Goal: Task Accomplishment & Management: Complete application form

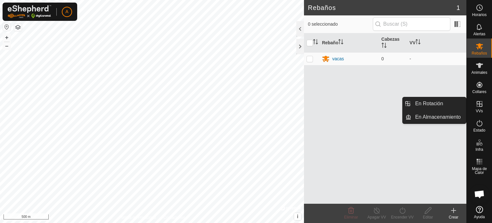
click at [477, 107] on icon at bounding box center [480, 104] width 8 height 8
click at [478, 110] on span "VVs" at bounding box center [479, 111] width 7 height 4
click at [448, 103] on link "En Rotación" at bounding box center [439, 103] width 55 height 13
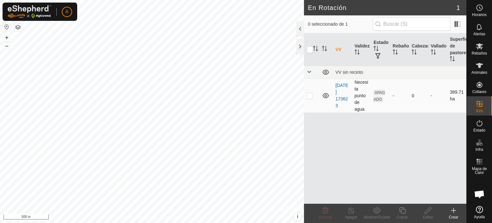
click at [340, 95] on td "[DATE] 173623" at bounding box center [342, 96] width 19 height 34
click at [340, 93] on link "[DATE] 173623" at bounding box center [342, 95] width 13 height 25
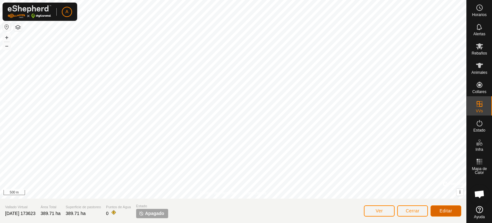
click at [442, 210] on span "Editar" at bounding box center [446, 210] width 13 height 5
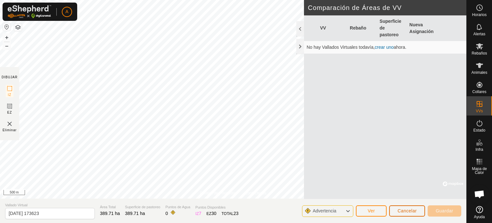
click at [398, 209] on button "Cancelar" at bounding box center [408, 210] width 36 height 11
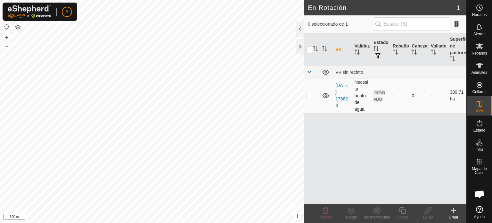
checkbox input "true"
click at [327, 211] on icon at bounding box center [326, 210] width 8 height 8
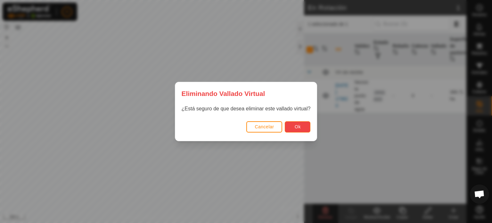
click at [296, 125] on span "Ok" at bounding box center [298, 126] width 6 height 5
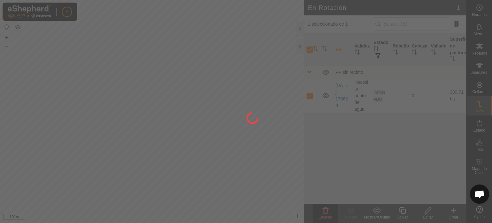
checkbox input "false"
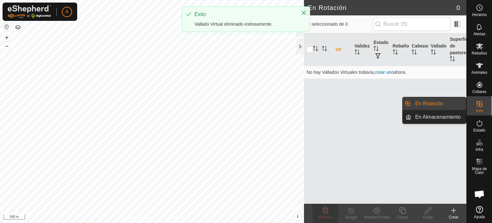
drag, startPoint x: 479, startPoint y: 101, endPoint x: 448, endPoint y: 106, distance: 31.6
click at [482, 104] on icon at bounding box center [480, 104] width 6 height 6
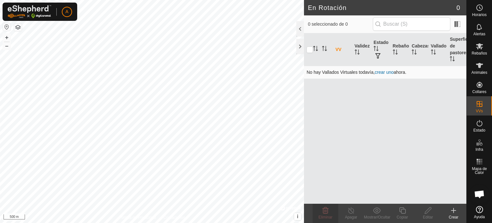
click at [391, 72] on link "crear uno" at bounding box center [384, 72] width 19 height 5
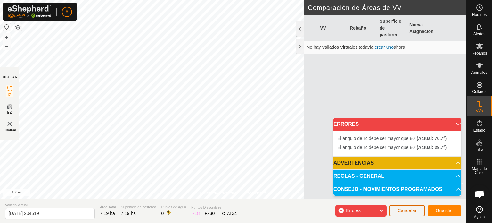
click at [412, 208] on span "Cancelar" at bounding box center [407, 210] width 19 height 5
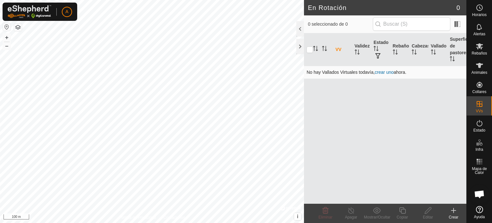
click at [382, 72] on link "crear uno" at bounding box center [384, 72] width 19 height 5
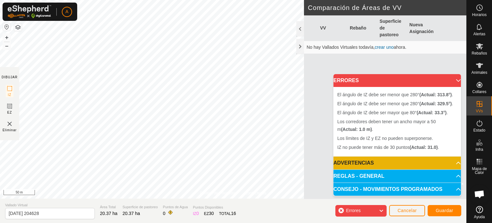
click at [457, 81] on p-accordion-header "ERRORES" at bounding box center [398, 80] width 128 height 13
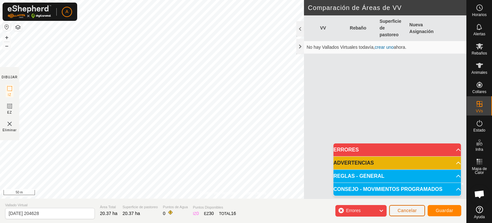
click at [400, 209] on span "Cancelar" at bounding box center [407, 210] width 19 height 5
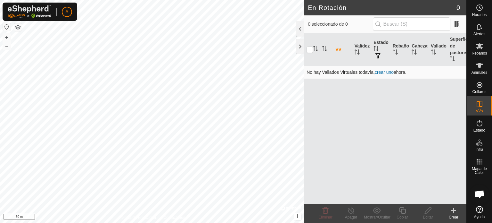
click at [381, 70] on link "crear uno" at bounding box center [384, 72] width 19 height 5
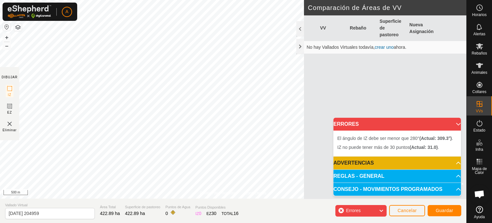
click at [453, 189] on p-accordion-header "CONSEJO - MOVIMIENTOS PROGRAMADOS" at bounding box center [398, 189] width 128 height 13
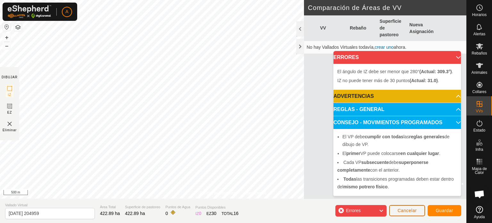
click at [413, 208] on span "Cancelar" at bounding box center [407, 210] width 19 height 5
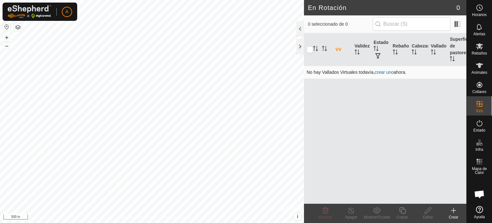
click at [385, 72] on link "crear uno" at bounding box center [384, 72] width 19 height 5
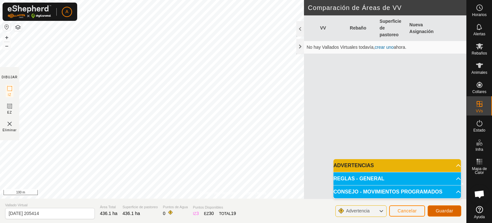
click at [435, 211] on button "Guardar" at bounding box center [445, 210] width 34 height 11
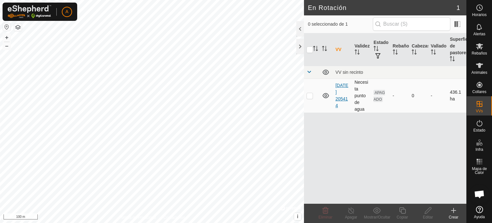
click at [341, 94] on link "[DATE] 205414" at bounding box center [342, 95] width 13 height 25
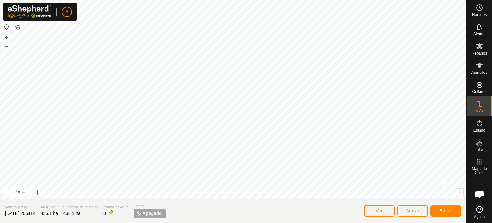
click at [161, 213] on span "Apagado" at bounding box center [152, 213] width 19 height 7
click at [444, 209] on span "Editar" at bounding box center [446, 210] width 13 height 5
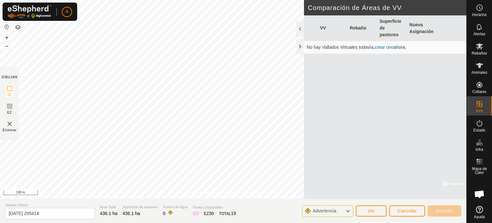
click at [417, 28] on th "Nueva Asignación" at bounding box center [422, 28] width 30 height 26
click at [348, 211] on icon at bounding box center [348, 211] width 5 height 8
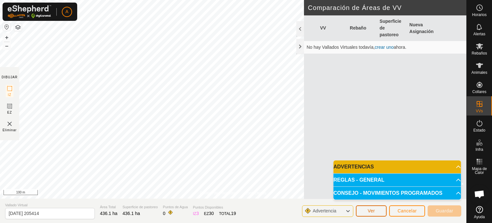
click at [366, 209] on button "Ver" at bounding box center [371, 210] width 31 height 11
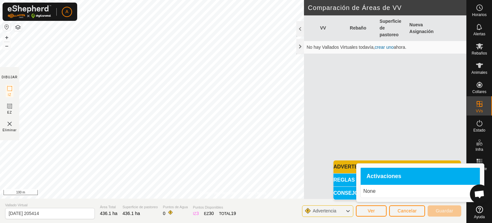
click at [395, 175] on span "Activaciones" at bounding box center [384, 176] width 35 height 6
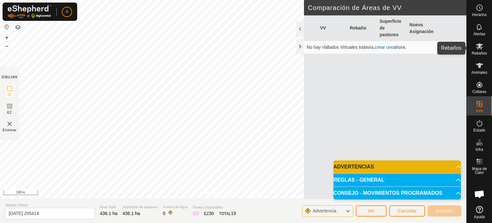
click at [480, 49] on icon at bounding box center [480, 46] width 8 height 8
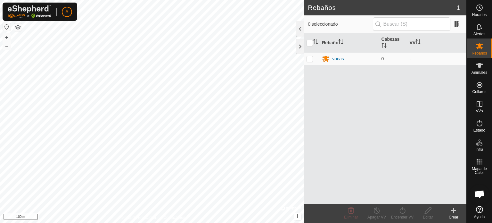
click at [453, 210] on icon at bounding box center [454, 210] width 4 height 0
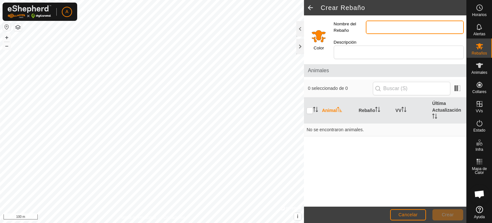
click at [399, 24] on input "Nombre del Rebaño" at bounding box center [415, 27] width 98 height 13
type input "valparaiso"
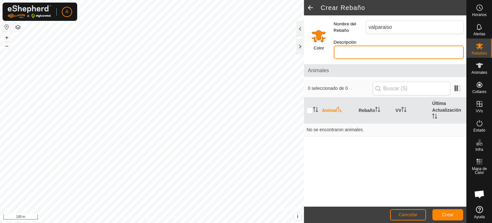
click at [398, 46] on input "Descripción" at bounding box center [399, 52] width 130 height 13
type input "monte arriba"
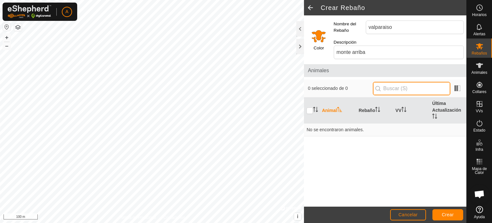
click at [419, 82] on input "text" at bounding box center [412, 88] width 78 height 13
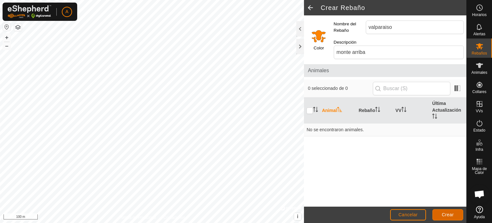
click at [447, 214] on span "Crear" at bounding box center [448, 214] width 12 height 5
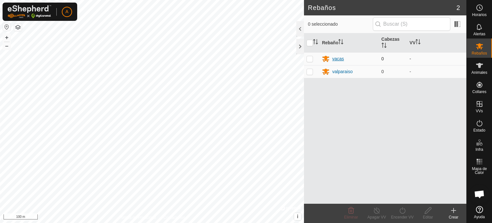
click at [340, 56] on div "vacas" at bounding box center [338, 58] width 12 height 7
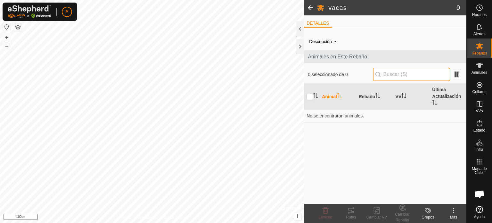
click at [413, 72] on input "text" at bounding box center [412, 74] width 78 height 13
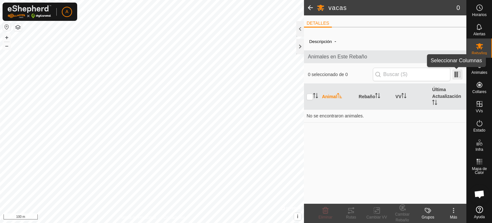
click at [457, 77] on span at bounding box center [458, 74] width 10 height 10
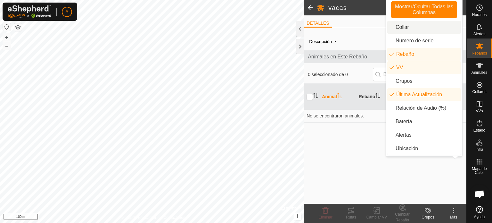
click at [398, 24] on li "Collar" at bounding box center [425, 27] width 74 height 13
click at [351, 7] on h2 "vacas" at bounding box center [393, 8] width 128 height 8
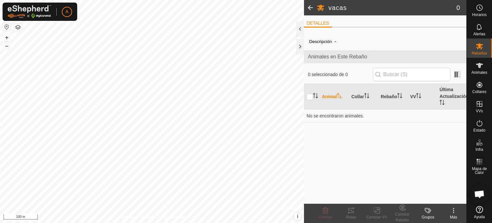
click at [314, 4] on span at bounding box center [310, 7] width 13 height 15
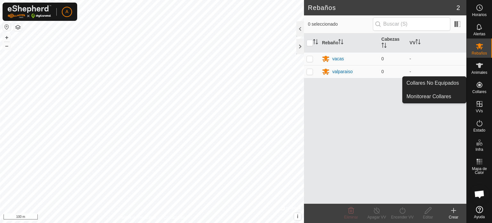
click at [481, 86] on icon at bounding box center [480, 85] width 6 height 6
click at [453, 83] on link "Collares No Equipados" at bounding box center [434, 83] width 63 height 13
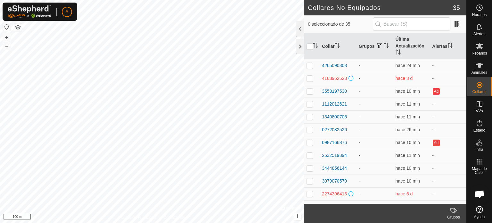
click at [309, 118] on p-checkbox at bounding box center [310, 116] width 6 height 5
checkbox input "true"
click at [341, 116] on div "1340800706" at bounding box center [334, 117] width 25 height 7
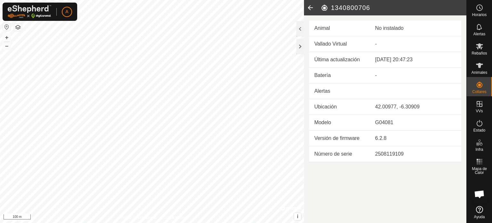
click at [400, 26] on div "No instalado" at bounding box center [415, 28] width 81 height 8
click at [385, 43] on td "-" at bounding box center [415, 44] width 91 height 16
click at [378, 75] on div "-" at bounding box center [415, 76] width 81 height 8
click at [400, 187] on article "1340800706 Animal No instalado Vallado Virtual - Última actualización 11 sept 2…" at bounding box center [385, 111] width 163 height 223
click at [327, 8] on h2 "1340800706" at bounding box center [394, 8] width 146 height 8
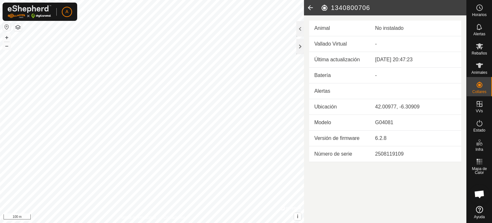
click at [312, 7] on icon at bounding box center [310, 7] width 13 height 15
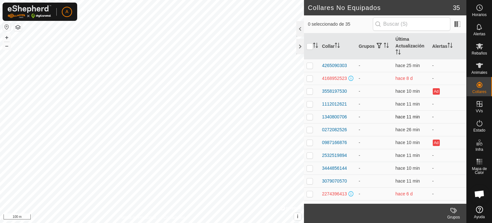
click at [310, 118] on p-checkbox at bounding box center [310, 116] width 6 height 5
checkbox input "true"
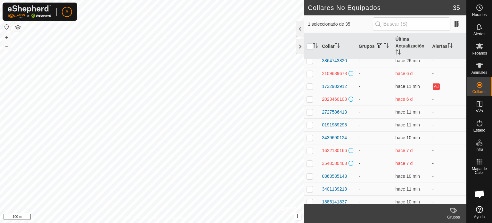
scroll to position [289, 0]
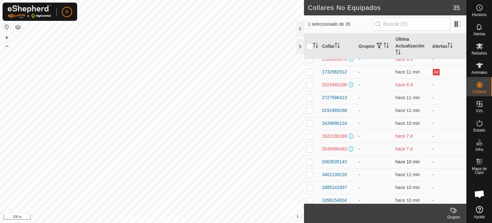
click at [309, 164] on p-checkbox at bounding box center [310, 161] width 6 height 5
checkbox input "true"
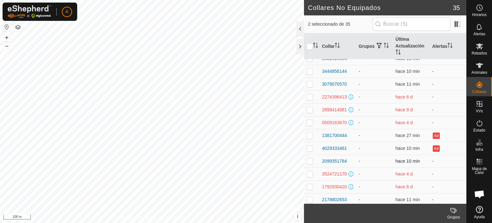
scroll to position [89, 0]
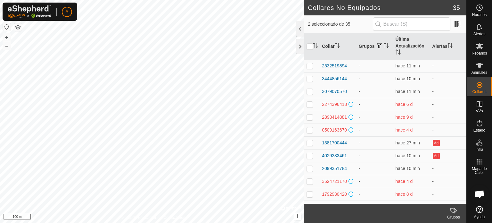
click at [309, 78] on p-checkbox at bounding box center [310, 78] width 6 height 5
checkbox input "true"
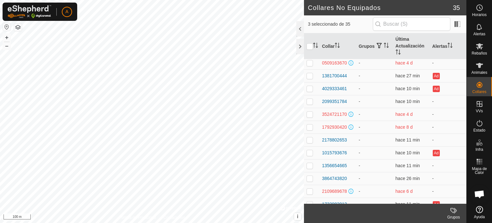
scroll to position [160, 0]
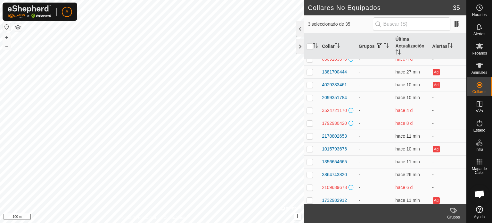
click at [309, 139] on p-checkbox at bounding box center [310, 135] width 6 height 5
checkbox input "true"
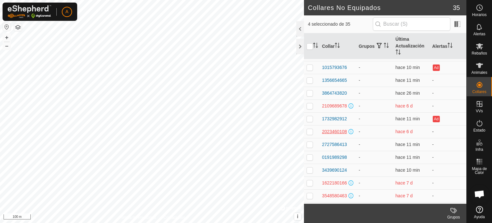
scroll to position [257, 0]
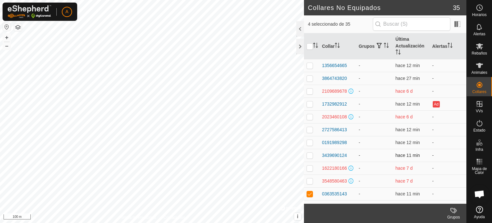
click at [308, 158] on p-checkbox at bounding box center [310, 155] width 6 height 5
checkbox input "true"
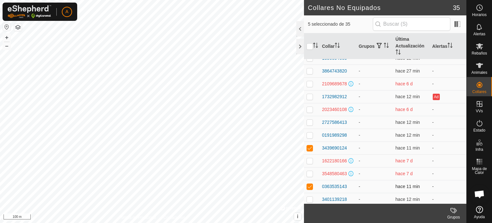
scroll to position [218, 0]
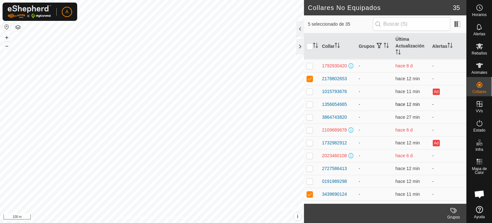
click at [311, 107] on p-checkbox at bounding box center [310, 104] width 6 height 5
checkbox input "true"
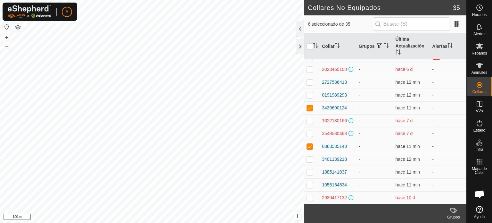
scroll to position [314, 0]
click at [309, 160] on td at bounding box center [311, 158] width 15 height 13
checkbox input "true"
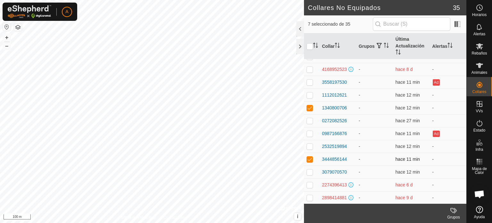
scroll to position [0, 0]
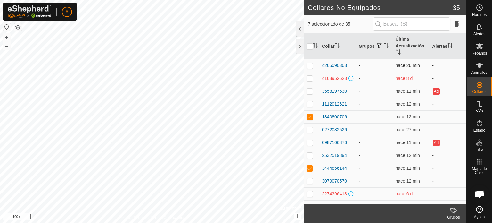
click at [308, 63] on p-checkbox at bounding box center [310, 65] width 6 height 5
checkbox input "true"
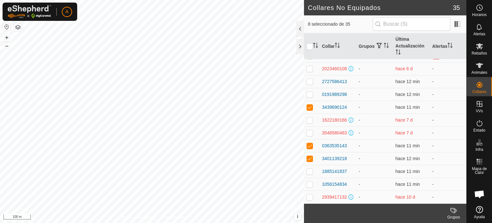
scroll to position [314, 0]
click at [310, 184] on p-checkbox at bounding box center [310, 183] width 6 height 5
checkbox input "true"
click at [309, 80] on p-checkbox at bounding box center [310, 81] width 6 height 5
checkbox input "true"
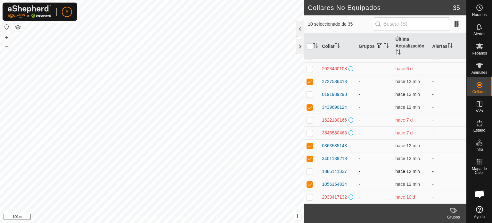
click at [312, 171] on p-checkbox at bounding box center [310, 171] width 6 height 5
checkbox input "true"
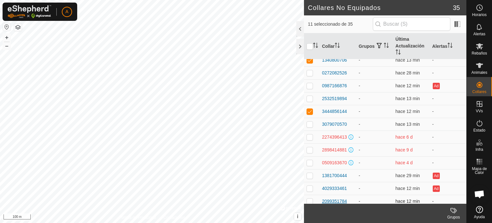
scroll to position [25, 0]
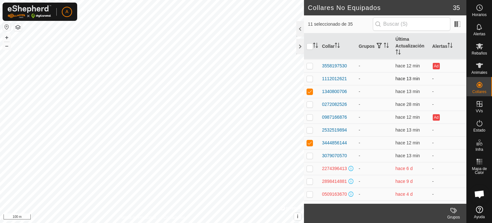
click at [312, 79] on p-checkbox at bounding box center [310, 78] width 6 height 5
checkbox input "true"
click at [311, 46] on input "checkbox" at bounding box center [310, 46] width 6 height 6
checkbox input "true"
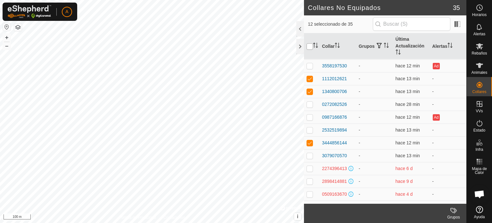
checkbox input "true"
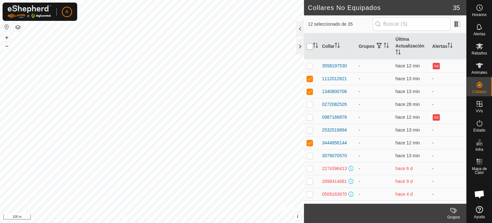
checkbox input "true"
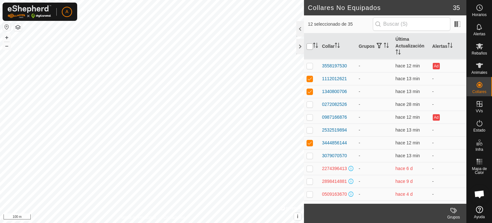
checkbox input "true"
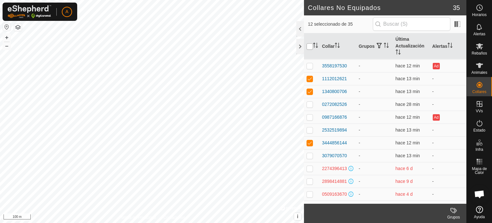
checkbox input "true"
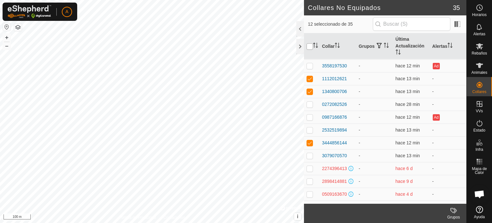
checkbox input "true"
click at [312, 47] on input "checkbox" at bounding box center [310, 46] width 6 height 6
checkbox input "false"
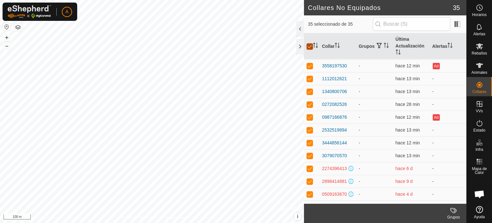
checkbox input "false"
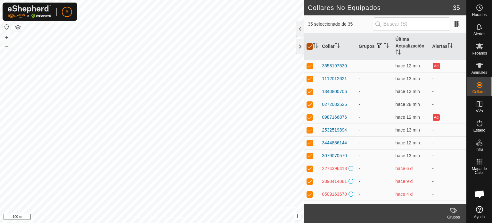
checkbox input "false"
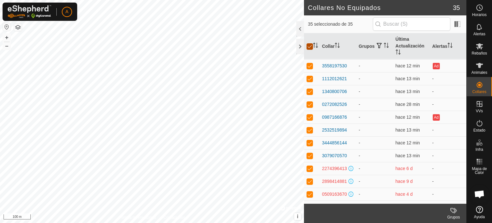
checkbox input "false"
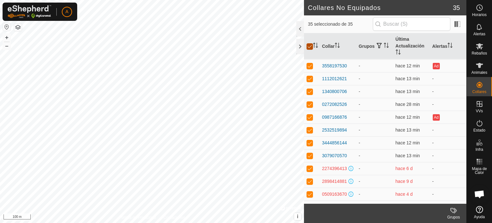
checkbox input "false"
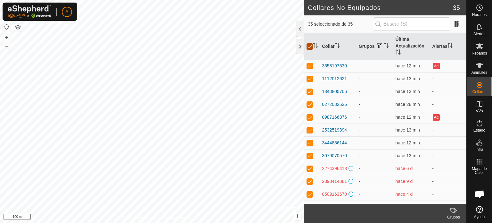
checkbox input "false"
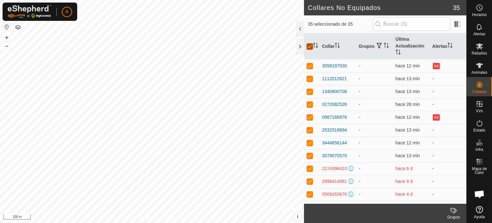
checkbox input "false"
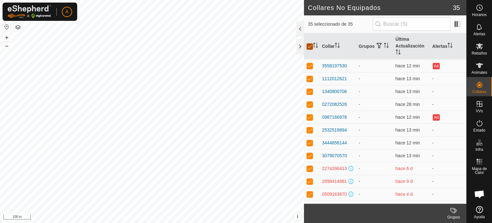
checkbox input "false"
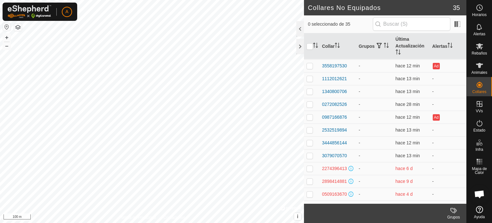
click at [450, 207] on labels-svg-icon at bounding box center [454, 210] width 26 height 8
click at [429, 209] on footer "Grupos" at bounding box center [385, 213] width 163 height 19
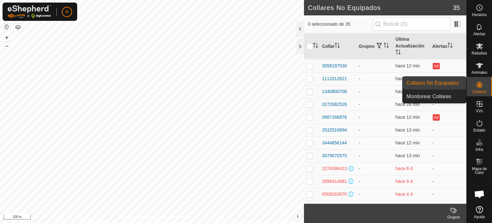
click at [479, 90] on span "Collares" at bounding box center [480, 92] width 14 height 4
click at [444, 81] on link "Collares No Equipados" at bounding box center [434, 83] width 63 height 13
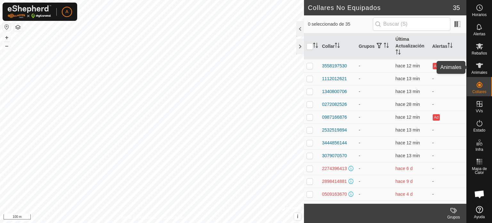
click at [476, 68] on icon at bounding box center [480, 66] width 8 height 8
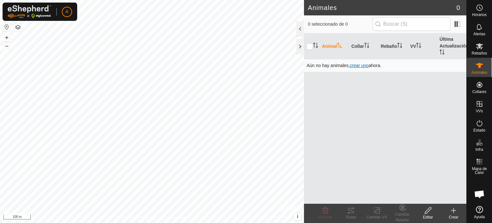
click at [364, 64] on span "crear uno" at bounding box center [359, 65] width 19 height 5
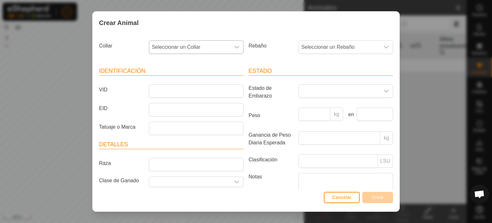
click at [232, 49] on div "dropdown trigger" at bounding box center [237, 47] width 13 height 13
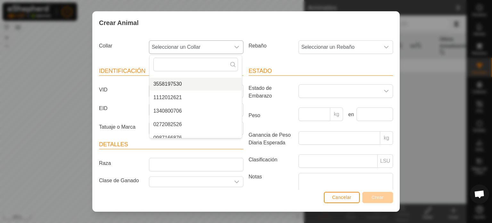
scroll to position [67, 0]
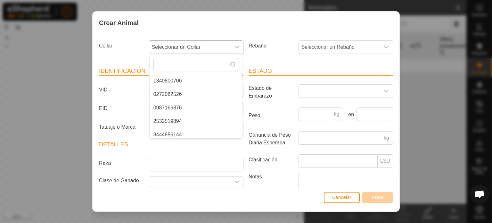
click at [171, 81] on li "1340800706" at bounding box center [196, 80] width 92 height 13
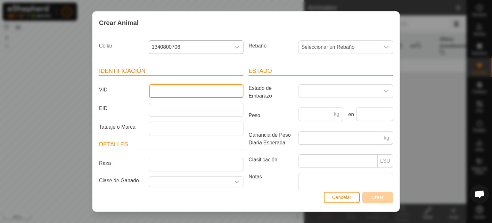
click at [172, 88] on input "VID" at bounding box center [196, 90] width 95 height 13
type input "4959"
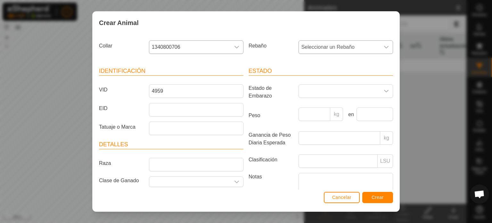
click at [383, 42] on div "dropdown trigger" at bounding box center [386, 47] width 13 height 13
click at [319, 103] on li "valparaiso" at bounding box center [345, 107] width 92 height 13
click at [376, 197] on span "Crear" at bounding box center [378, 197] width 12 height 5
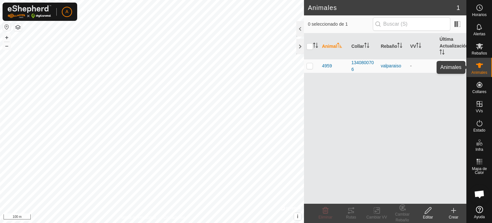
click at [480, 66] on icon at bounding box center [479, 65] width 7 height 5
click at [456, 210] on icon at bounding box center [454, 210] width 8 height 8
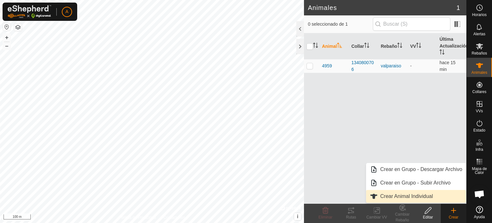
click at [418, 195] on link "Crear Animal Individual" at bounding box center [416, 196] width 100 height 13
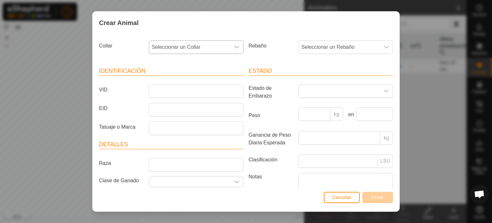
click at [203, 46] on span "Seleccionar un Collar" at bounding box center [189, 47] width 81 height 13
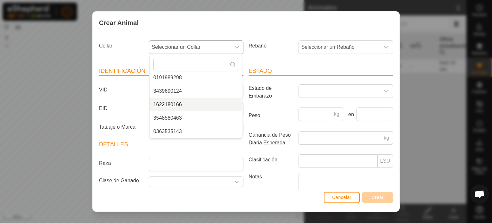
scroll to position [385, 0]
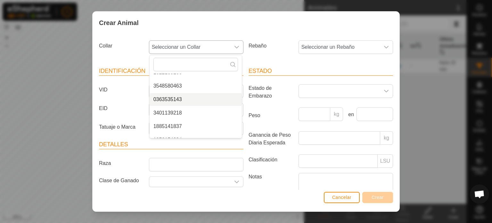
click at [166, 96] on li "0363535143" at bounding box center [196, 99] width 92 height 13
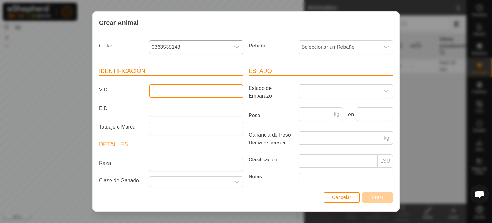
click at [194, 90] on input "VID" at bounding box center [196, 90] width 95 height 13
type input "5944"
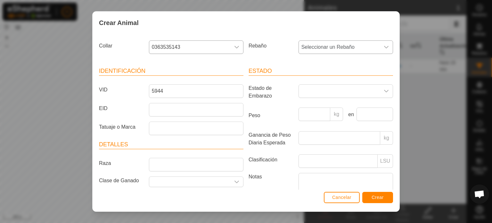
click at [328, 51] on span "Seleccionar un Rebaño" at bounding box center [339, 47] width 81 height 13
click at [314, 106] on li "valparaiso" at bounding box center [345, 107] width 92 height 13
click at [373, 198] on span "Crear" at bounding box center [378, 197] width 12 height 5
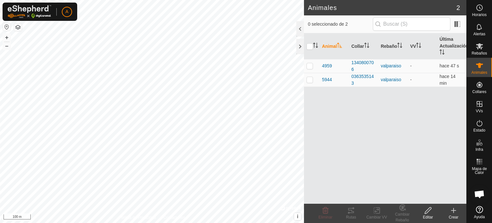
click at [455, 211] on icon at bounding box center [454, 210] width 8 height 8
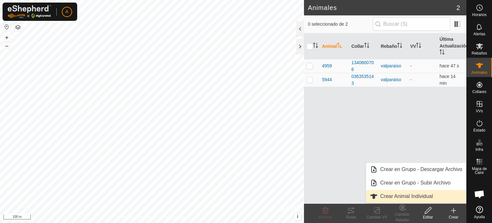
click at [424, 194] on link "Crear Animal Individual" at bounding box center [416, 196] width 100 height 13
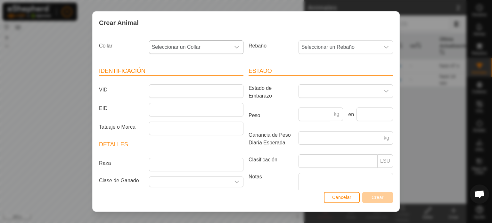
click at [236, 47] on icon "dropdown trigger" at bounding box center [236, 47] width 5 height 5
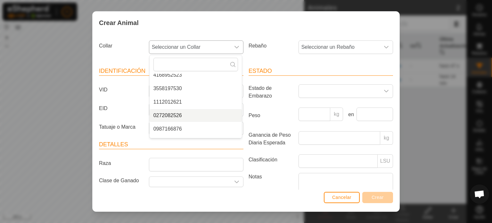
scroll to position [64, 0]
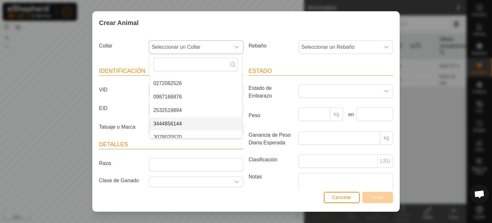
click at [187, 123] on li "3444856144" at bounding box center [196, 123] width 92 height 13
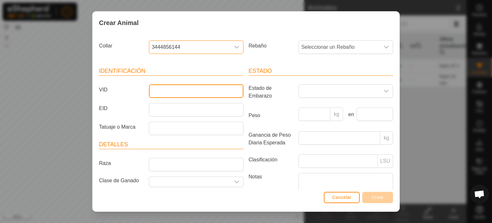
click at [192, 93] on input "VID" at bounding box center [196, 90] width 95 height 13
type input "6594"
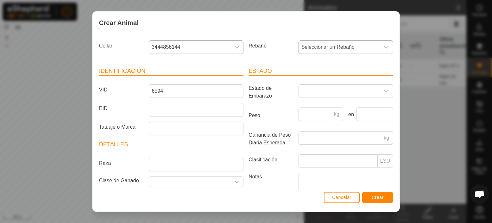
click at [384, 46] on icon "dropdown trigger" at bounding box center [386, 47] width 4 height 3
click at [324, 106] on li "valparaiso" at bounding box center [345, 107] width 92 height 13
click at [376, 198] on span "Crear" at bounding box center [378, 197] width 12 height 5
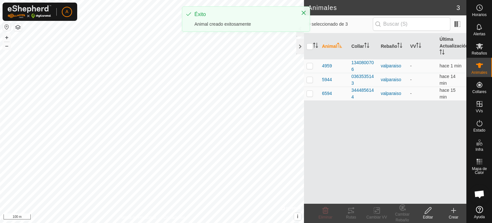
click at [451, 210] on icon at bounding box center [454, 210] width 8 height 8
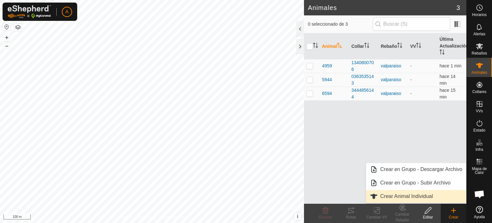
click at [417, 198] on link "Crear Animal Individual" at bounding box center [416, 196] width 100 height 13
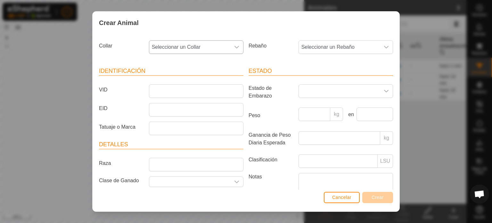
click at [231, 44] on div "dropdown trigger" at bounding box center [237, 47] width 13 height 13
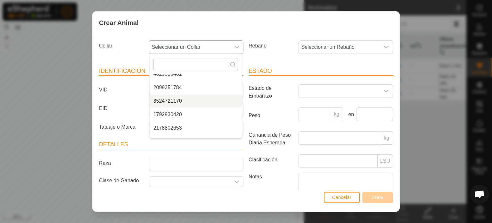
scroll to position [192, 0]
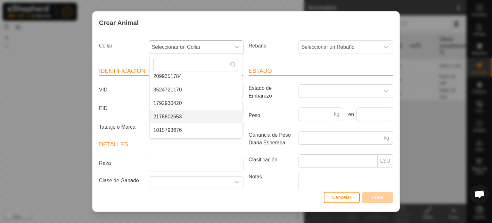
click at [179, 117] on li "2178802653" at bounding box center [196, 116] width 92 height 13
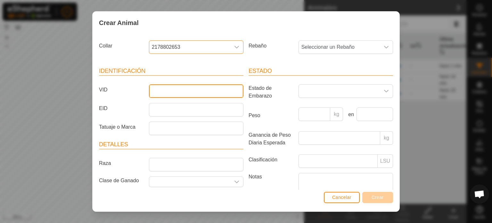
click at [188, 93] on input "VID" at bounding box center [196, 90] width 95 height 13
type input "4348"
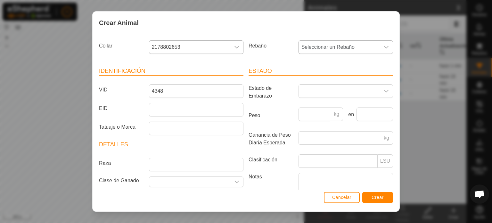
click at [380, 52] on div "dropdown trigger" at bounding box center [386, 47] width 13 height 13
click at [330, 109] on li "valparaiso" at bounding box center [345, 107] width 92 height 13
click at [377, 198] on span "Crear" at bounding box center [378, 197] width 12 height 5
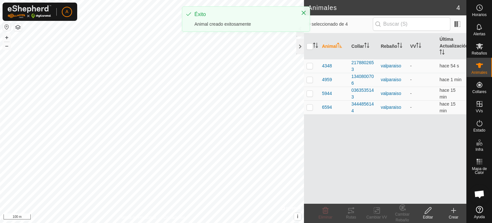
click at [454, 210] on icon at bounding box center [454, 210] width 4 height 0
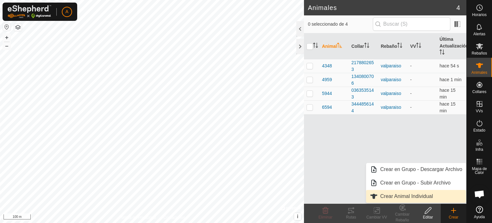
click at [419, 194] on link "Crear Animal Individual" at bounding box center [416, 196] width 100 height 13
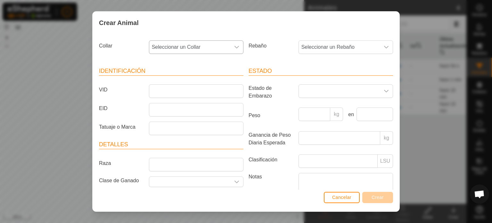
click at [227, 45] on span "Seleccionar un Collar" at bounding box center [189, 47] width 81 height 13
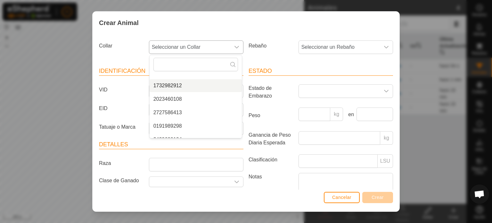
scroll to position [289, 0]
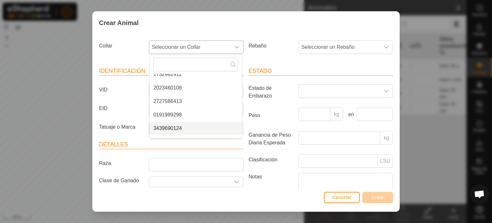
click at [189, 128] on li "3439690124" at bounding box center [196, 128] width 92 height 13
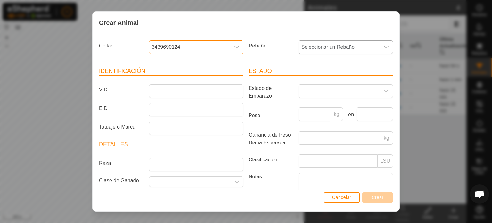
click at [355, 51] on span "Seleccionar un Rebaño" at bounding box center [339, 47] width 81 height 13
click at [326, 105] on li "valparaiso" at bounding box center [345, 107] width 92 height 13
click at [228, 91] on input "VID" at bounding box center [196, 90] width 95 height 13
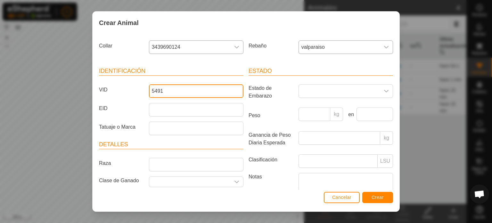
type input "5491"
click at [377, 195] on span "Crear" at bounding box center [378, 197] width 12 height 5
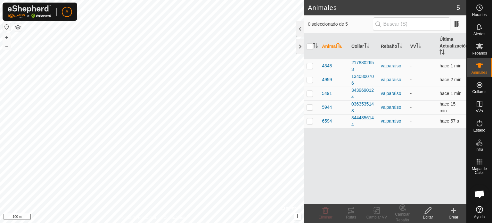
click at [456, 209] on icon at bounding box center [454, 210] width 8 height 8
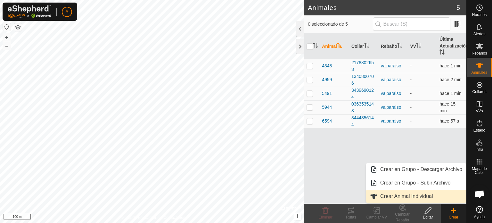
click at [430, 196] on link "Crear Animal Individual" at bounding box center [416, 196] width 100 height 13
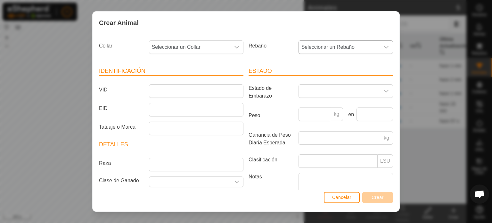
click at [380, 50] on div "dropdown trigger" at bounding box center [386, 47] width 13 height 13
click at [336, 104] on li "valparaiso" at bounding box center [345, 107] width 92 height 13
click at [238, 48] on div "dropdown trigger" at bounding box center [237, 47] width 13 height 13
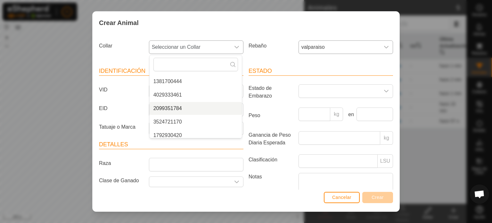
scroll to position [192, 0]
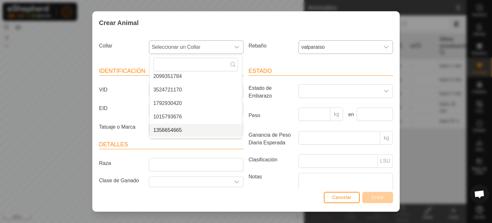
click at [170, 130] on li "1356654665" at bounding box center [196, 130] width 92 height 13
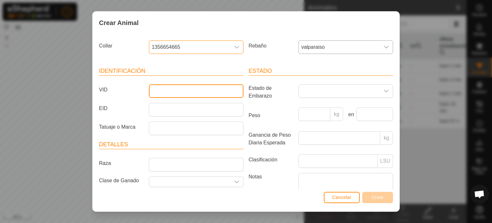
click at [180, 89] on input "VID" at bounding box center [196, 90] width 95 height 13
type input "3239"
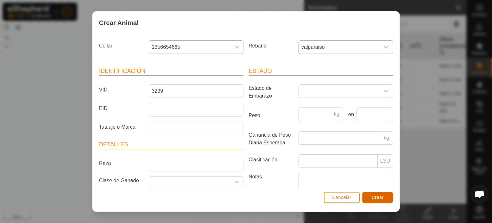
click at [381, 196] on span "Crear" at bounding box center [378, 197] width 12 height 5
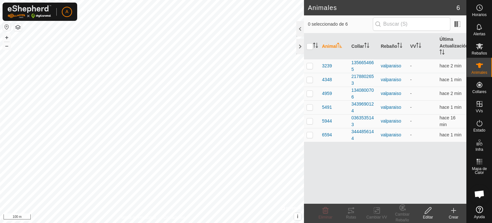
click at [453, 209] on icon at bounding box center [454, 210] width 8 height 8
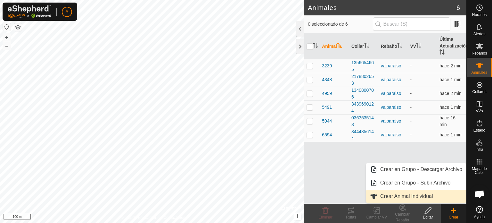
click at [420, 197] on link "Crear Animal Individual" at bounding box center [416, 196] width 100 height 13
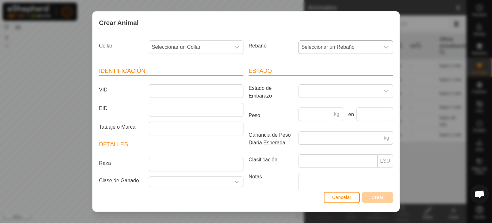
click at [358, 48] on span "Seleccionar un Rebaño" at bounding box center [339, 47] width 81 height 13
click at [322, 105] on li "valparaiso" at bounding box center [345, 107] width 92 height 13
click at [231, 46] on div "dropdown trigger" at bounding box center [237, 47] width 13 height 13
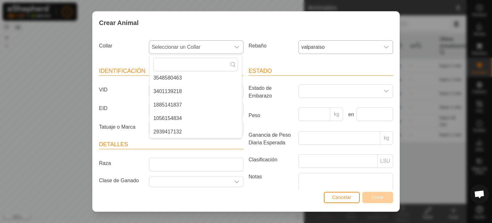
click at [191, 89] on li "3401139218" at bounding box center [196, 91] width 92 height 13
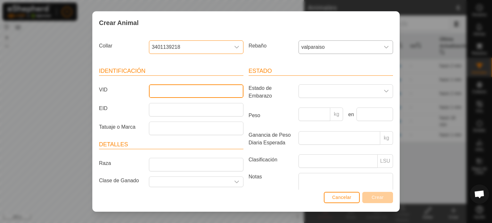
click at [196, 86] on input "VID" at bounding box center [196, 90] width 95 height 13
type input "3415"
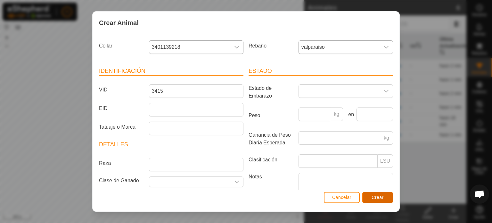
click at [375, 201] on button "Crear" at bounding box center [378, 197] width 31 height 11
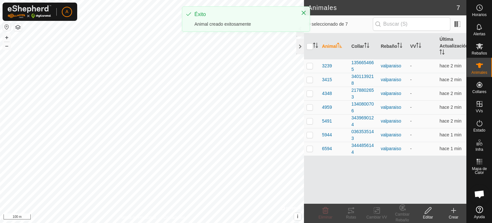
click at [454, 213] on icon at bounding box center [454, 210] width 8 height 8
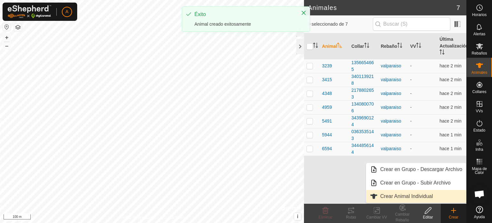
click at [431, 196] on link "Crear Animal Individual" at bounding box center [416, 196] width 100 height 13
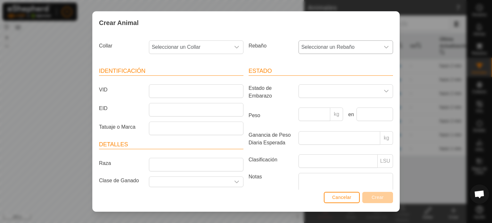
click at [357, 44] on span "Seleccionar un Rebaño" at bounding box center [339, 47] width 81 height 13
click at [336, 107] on li "valparaiso" at bounding box center [345, 107] width 92 height 13
click at [235, 46] on icon "dropdown trigger" at bounding box center [236, 47] width 5 height 5
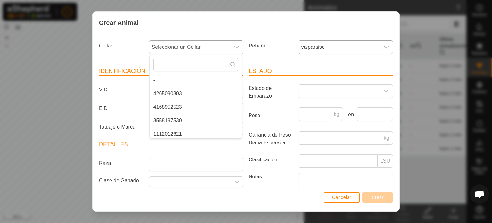
click at [203, 92] on li "4265090303" at bounding box center [196, 93] width 92 height 13
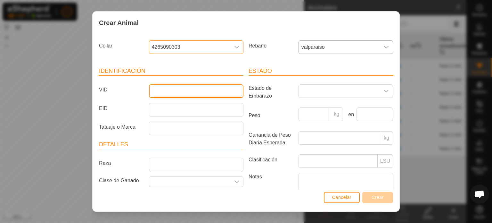
click at [196, 93] on input "VID" at bounding box center [196, 90] width 95 height 13
type input "6001"
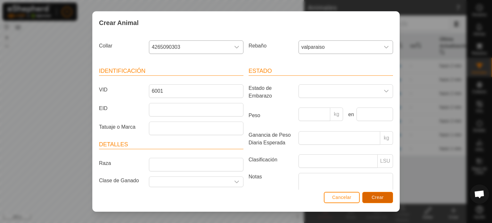
click at [377, 201] on button "Crear" at bounding box center [378, 197] width 31 height 11
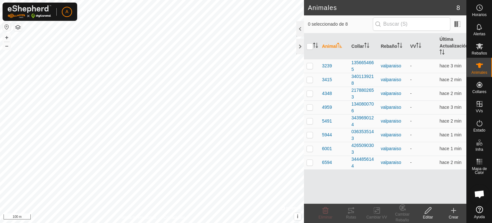
click at [455, 213] on icon at bounding box center [454, 210] width 8 height 8
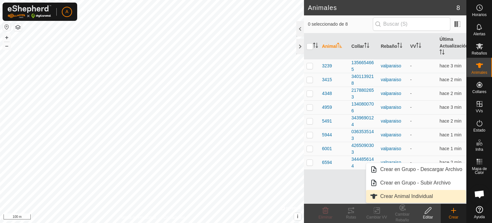
click at [417, 197] on link "Crear Animal Individual" at bounding box center [416, 196] width 100 height 13
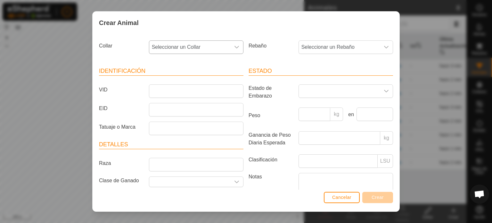
click at [236, 46] on icon "dropdown trigger" at bounding box center [236, 47] width 5 height 5
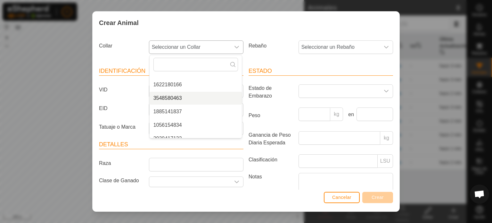
scroll to position [312, 0]
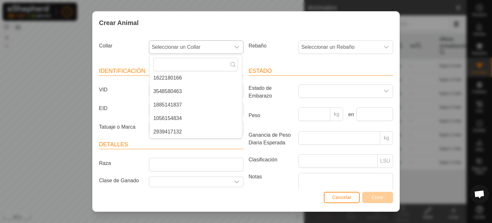
click at [212, 116] on li "1056154834" at bounding box center [196, 118] width 92 height 13
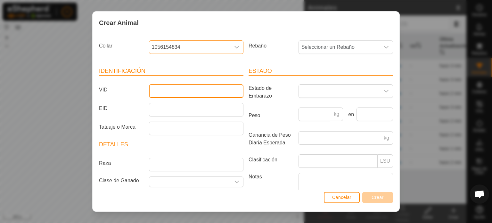
click at [179, 91] on input "VID" at bounding box center [196, 90] width 95 height 13
type input "1852"
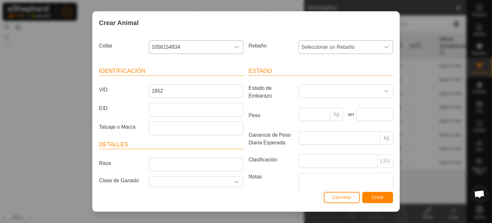
click at [342, 45] on span "Seleccionar un Rebaño" at bounding box center [339, 47] width 81 height 13
drag, startPoint x: 326, startPoint y: 106, endPoint x: 333, endPoint y: 112, distance: 9.1
click at [326, 106] on li "valparaiso" at bounding box center [345, 107] width 92 height 13
click at [380, 202] on button "Crear" at bounding box center [378, 197] width 31 height 11
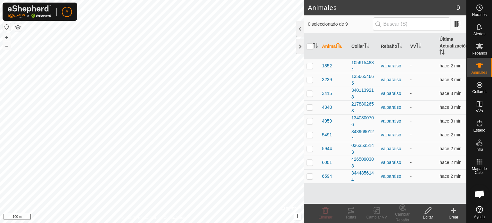
click at [451, 211] on icon at bounding box center [454, 210] width 8 height 8
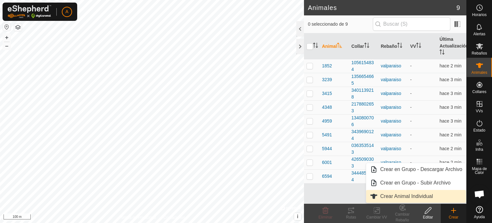
click at [416, 196] on link "Crear Animal Individual" at bounding box center [416, 196] width 100 height 13
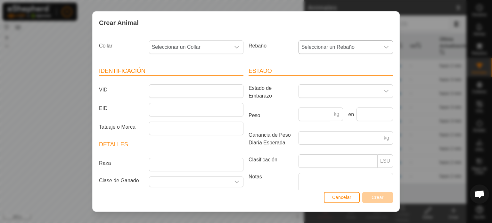
click at [336, 47] on span "Seleccionar un Rebaño" at bounding box center [339, 47] width 81 height 13
click at [318, 104] on li "valparaiso" at bounding box center [345, 107] width 92 height 13
click at [231, 41] on div "dropdown trigger" at bounding box center [237, 47] width 13 height 13
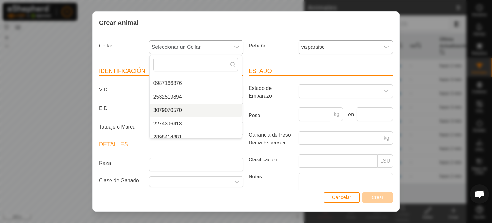
scroll to position [96, 0]
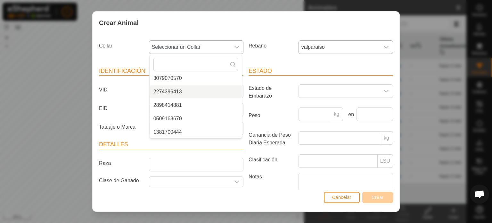
click at [189, 89] on li "2274396413" at bounding box center [196, 91] width 92 height 13
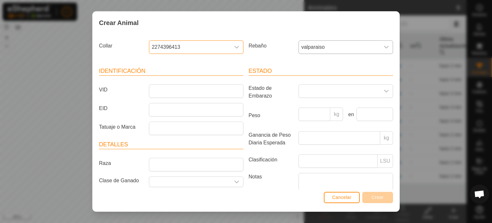
click at [223, 48] on span "2274396413" at bounding box center [189, 47] width 81 height 13
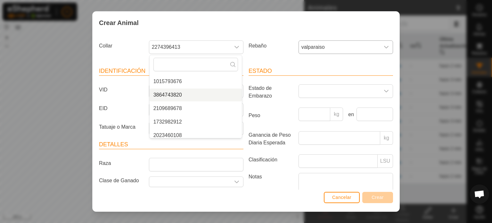
scroll to position [246, 0]
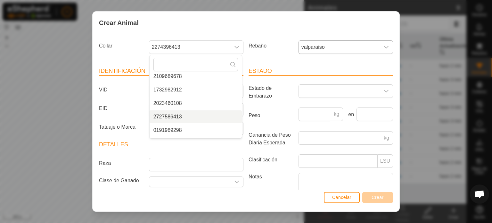
click at [178, 120] on li "2727586413" at bounding box center [196, 116] width 92 height 13
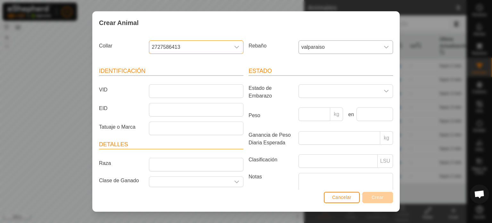
scroll to position [108, 0]
click at [190, 91] on input "VID" at bounding box center [196, 90] width 95 height 13
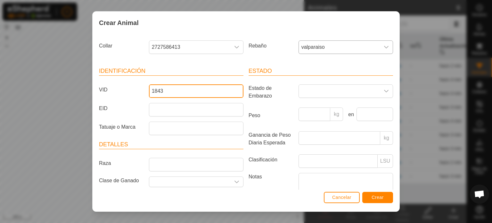
type input "1843"
click at [372, 205] on div "Cancelar Crear" at bounding box center [246, 200] width 307 height 22
click at [383, 195] on span "Crear" at bounding box center [378, 197] width 12 height 5
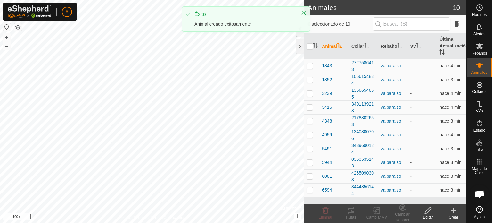
click at [454, 212] on icon at bounding box center [454, 210] width 0 height 4
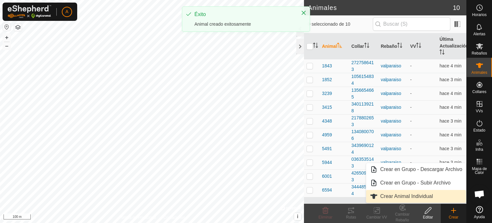
click at [425, 196] on link "Crear Animal Individual" at bounding box center [416, 196] width 100 height 13
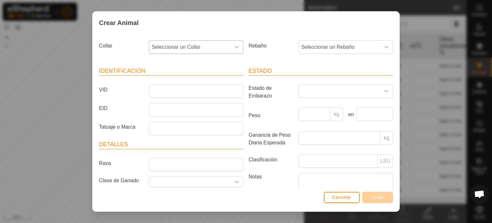
click at [238, 46] on div "dropdown trigger" at bounding box center [237, 47] width 13 height 13
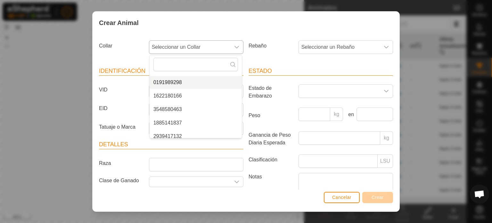
scroll to position [285, 0]
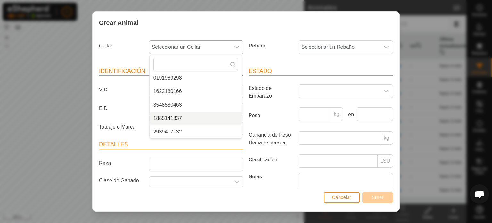
click at [200, 116] on li "1885141837" at bounding box center [196, 118] width 92 height 13
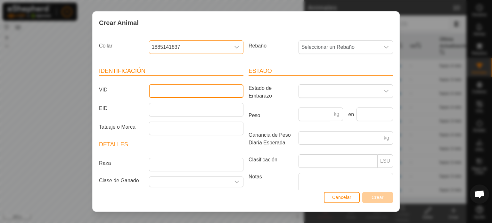
click at [167, 89] on input "VID" at bounding box center [196, 90] width 95 height 13
type input "6006"
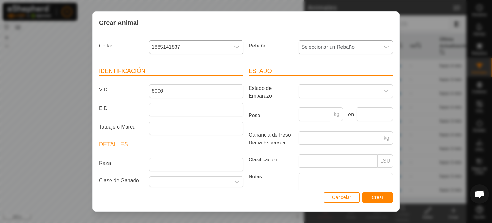
click at [380, 48] on div "dropdown trigger" at bounding box center [386, 47] width 13 height 13
click at [314, 106] on li "valparaiso" at bounding box center [345, 107] width 92 height 13
click at [387, 197] on button "Crear" at bounding box center [378, 197] width 31 height 11
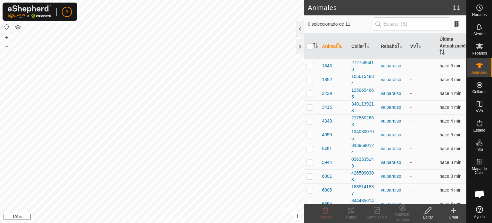
click at [455, 212] on icon at bounding box center [454, 210] width 8 height 8
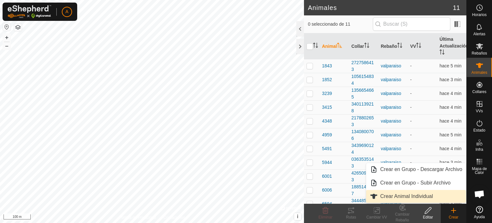
click at [410, 197] on link "Crear Animal Individual" at bounding box center [416, 196] width 100 height 13
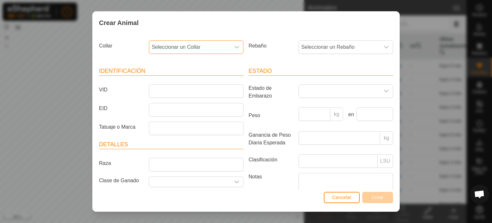
click at [200, 47] on span "Seleccionar un Collar" at bounding box center [189, 47] width 81 height 13
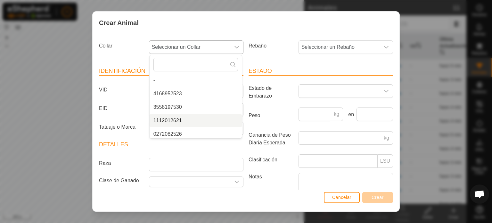
click at [195, 119] on li "1112012621" at bounding box center [196, 120] width 92 height 13
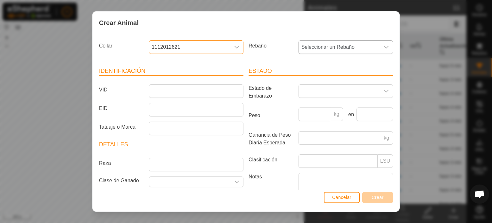
click at [380, 50] on div "dropdown trigger" at bounding box center [386, 47] width 13 height 13
click at [339, 105] on li "valparaiso" at bounding box center [345, 107] width 92 height 13
click at [216, 88] on input "VID" at bounding box center [196, 90] width 95 height 13
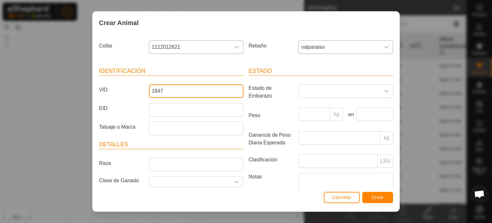
type input "1847"
click at [375, 200] on span "Crear" at bounding box center [378, 197] width 12 height 5
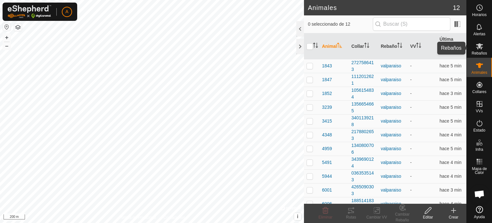
click at [478, 46] on icon at bounding box center [479, 46] width 7 height 6
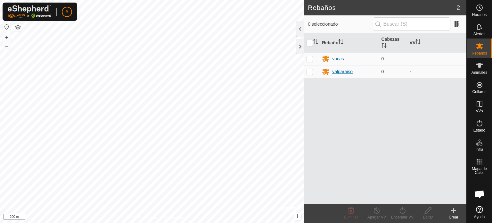
click at [342, 71] on div "valparaiso" at bounding box center [342, 71] width 21 height 7
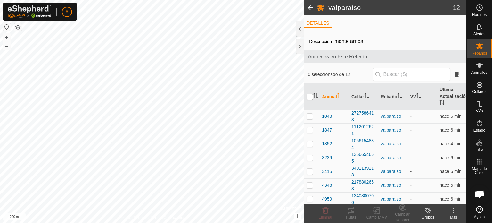
click at [311, 95] on input "checkbox" at bounding box center [310, 97] width 6 height 6
checkbox input "true"
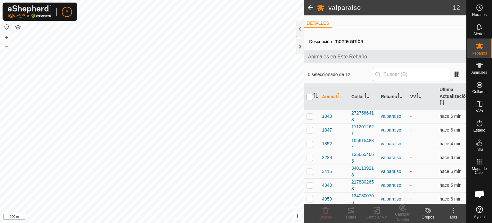
checkbox input "true"
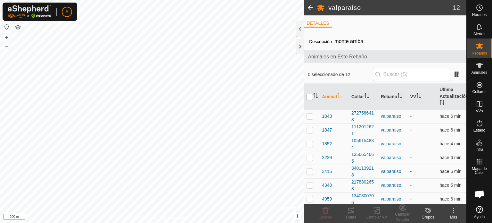
checkbox input "true"
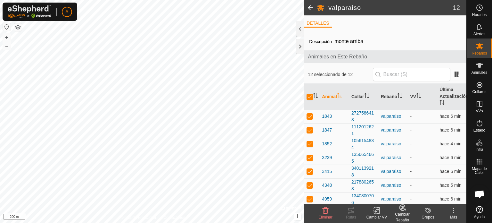
scroll to position [70, 0]
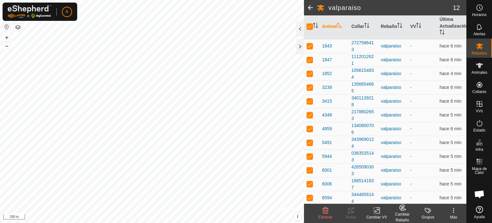
click at [454, 212] on icon at bounding box center [453, 212] width 1 height 1
click at [481, 50] on icon at bounding box center [480, 46] width 8 height 8
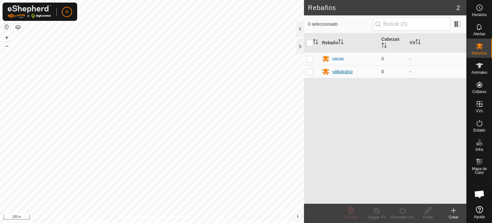
click at [340, 73] on div "valparaiso" at bounding box center [342, 71] width 21 height 7
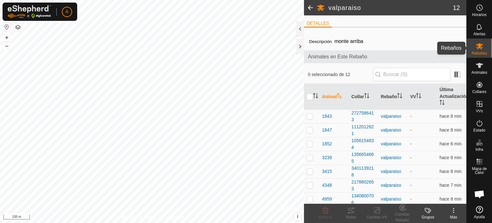
click at [482, 47] on icon at bounding box center [479, 46] width 7 height 6
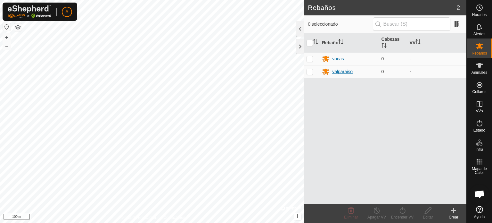
click at [345, 68] on div "valparaiso" at bounding box center [342, 71] width 21 height 7
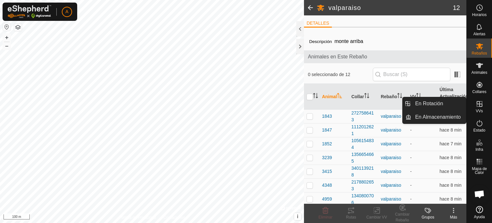
click at [480, 104] on icon at bounding box center [480, 104] width 6 height 6
click at [482, 110] on span "VVs" at bounding box center [479, 111] width 7 height 4
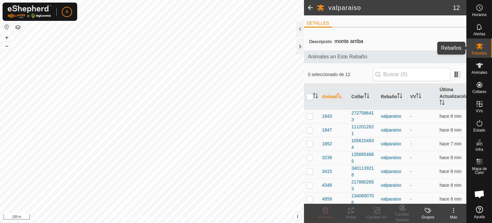
click at [478, 48] on icon at bounding box center [480, 46] width 8 height 8
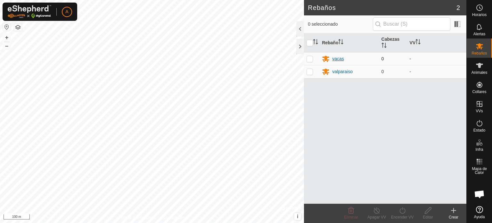
click at [341, 59] on div "vacas" at bounding box center [338, 58] width 12 height 7
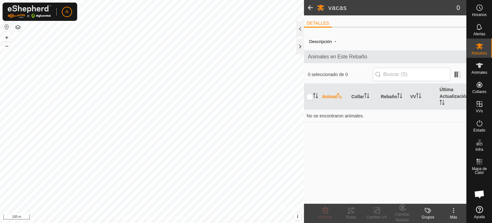
click at [309, 8] on span at bounding box center [310, 7] width 13 height 15
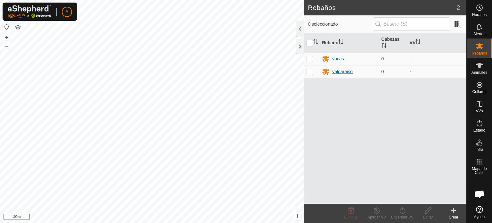
click at [346, 70] on div "valparaiso" at bounding box center [342, 71] width 21 height 7
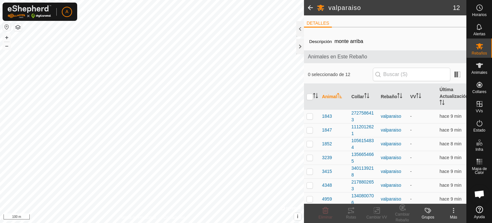
click at [311, 7] on span at bounding box center [310, 7] width 13 height 15
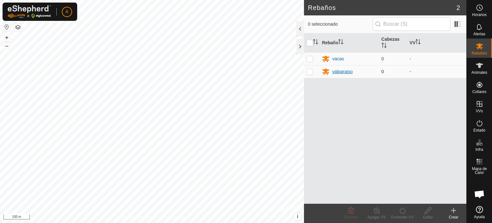
click at [348, 70] on div "valparaiso" at bounding box center [342, 71] width 21 height 7
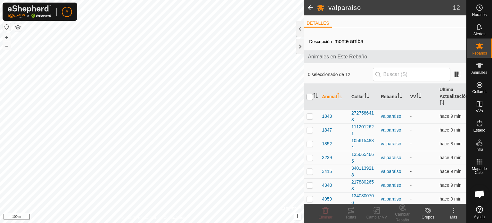
click at [310, 95] on input "checkbox" at bounding box center [310, 97] width 6 height 6
checkbox input "true"
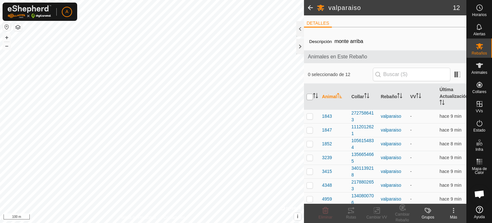
checkbox input "true"
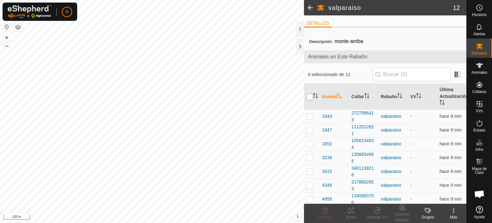
checkbox input "true"
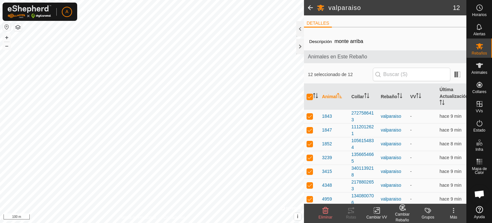
click at [375, 207] on icon at bounding box center [377, 210] width 8 height 8
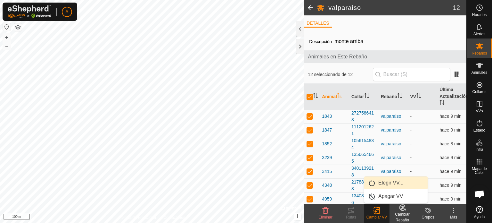
click at [389, 182] on link "Elegir VV..." at bounding box center [396, 182] width 63 height 13
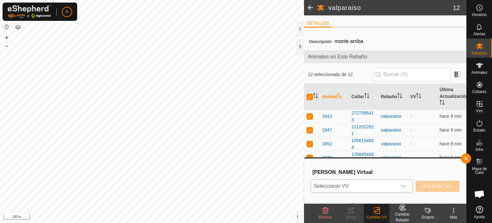
click at [400, 187] on div "dropdown trigger" at bounding box center [404, 186] width 13 height 13
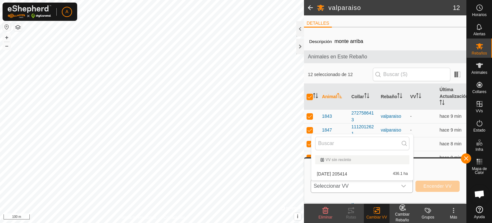
click at [353, 174] on li "2025-09-11 205414 436.1 ha" at bounding box center [363, 173] width 102 height 13
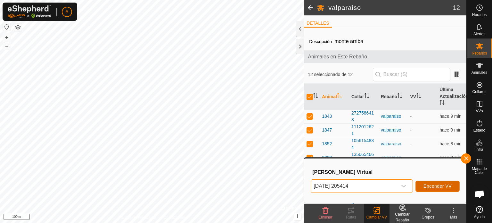
click at [446, 187] on span "Encender VV" at bounding box center [438, 185] width 28 height 5
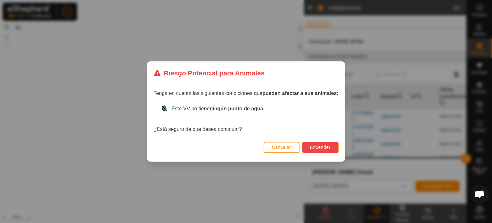
click at [326, 147] on span "Encender" at bounding box center [320, 147] width 21 height 5
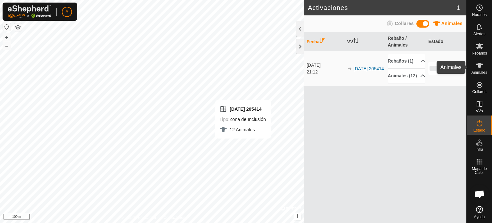
click at [479, 66] on icon at bounding box center [479, 65] width 7 height 5
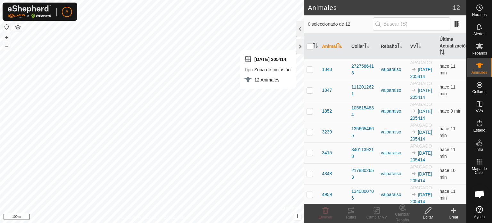
click at [454, 212] on icon at bounding box center [454, 210] width 0 height 4
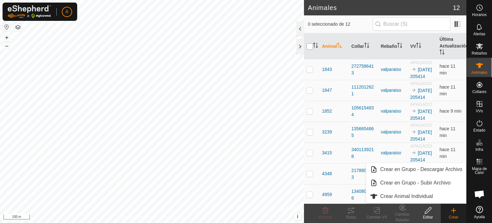
click at [309, 48] on input "checkbox" at bounding box center [310, 46] width 6 height 6
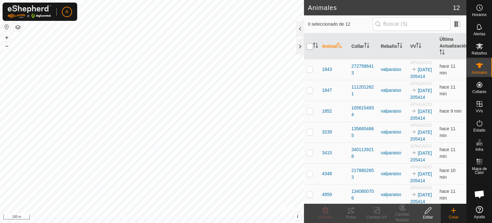
checkbox input "true"
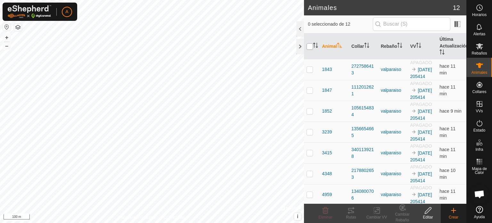
checkbox input "true"
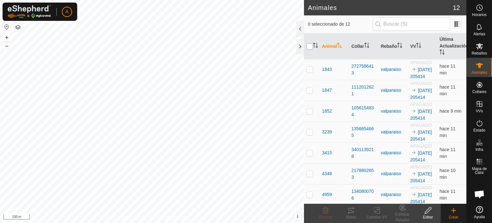
checkbox input "true"
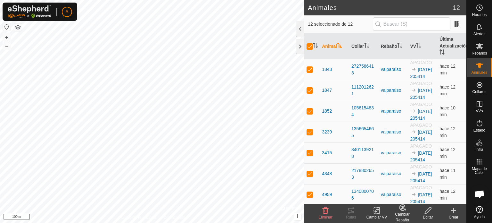
click at [379, 209] on icon at bounding box center [377, 210] width 4 height 4
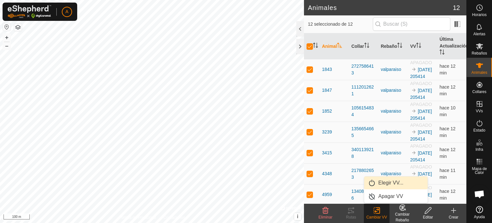
click at [388, 184] on link "Elegir VV..." at bounding box center [396, 182] width 63 height 13
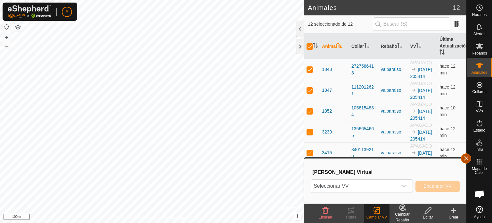
click at [468, 159] on button "button" at bounding box center [466, 158] width 10 height 10
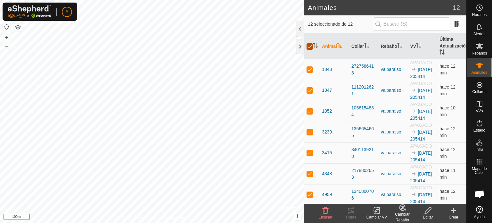
click at [311, 46] on input "checkbox" at bounding box center [310, 46] width 6 height 6
checkbox input "false"
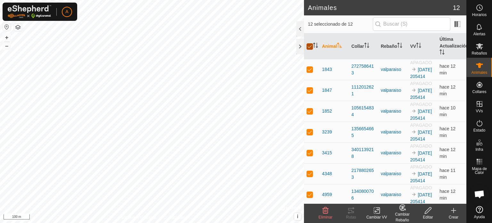
checkbox input "false"
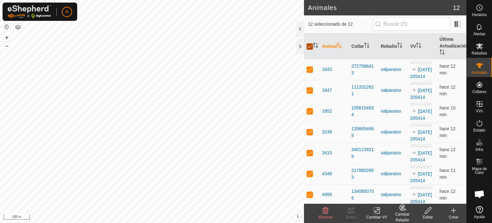
checkbox input "false"
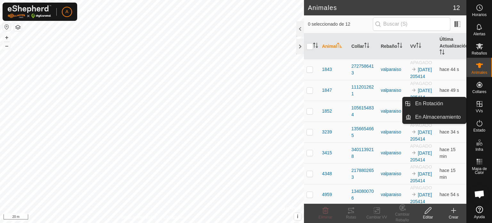
click at [479, 107] on icon at bounding box center [480, 104] width 8 height 8
click at [480, 106] on icon at bounding box center [480, 104] width 6 height 6
